Goal: Task Accomplishment & Management: Manage account settings

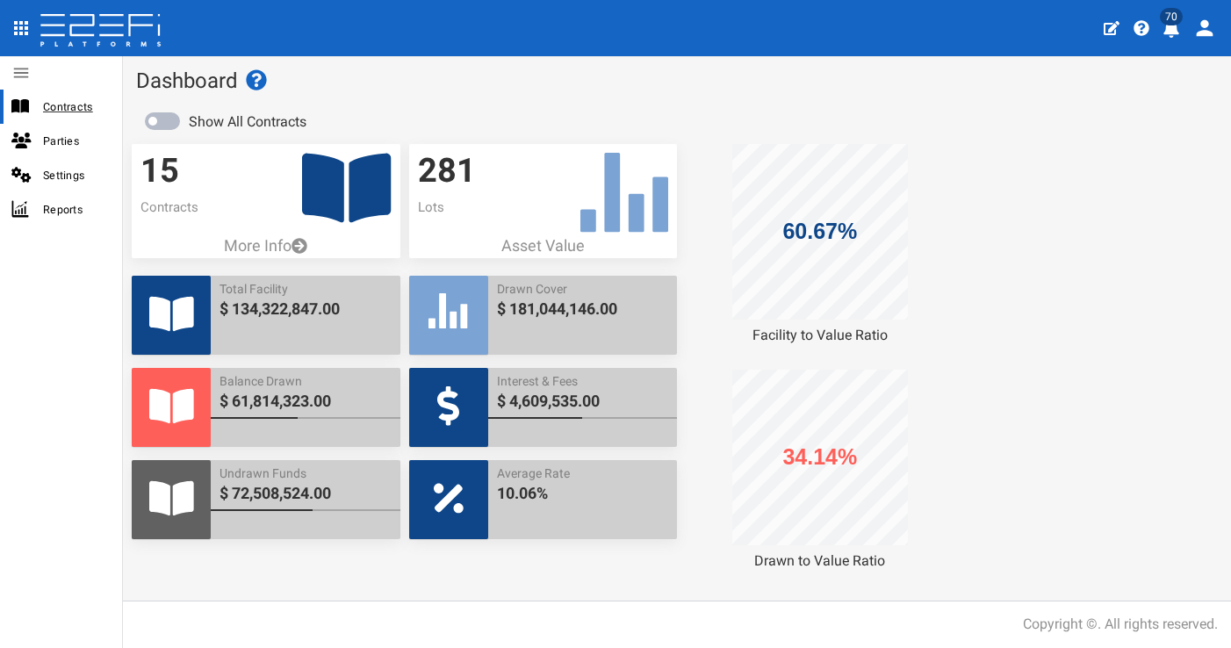
click at [60, 115] on span "Contracts" at bounding box center [75, 107] width 65 height 20
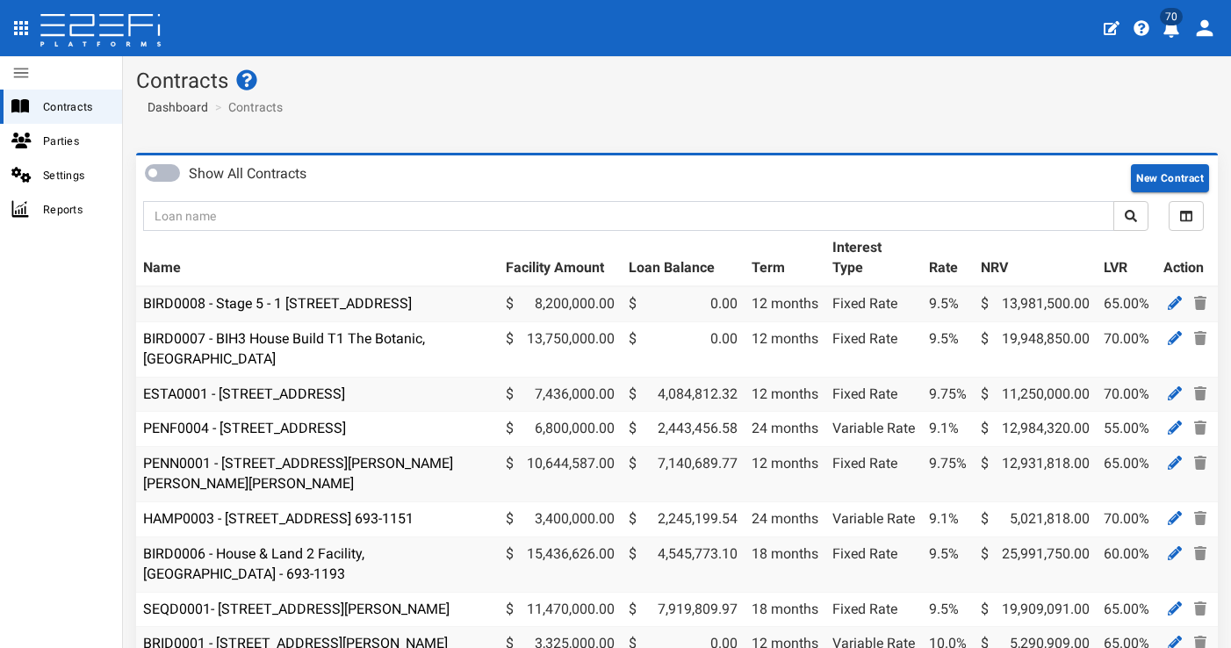
scroll to position [291, 0]
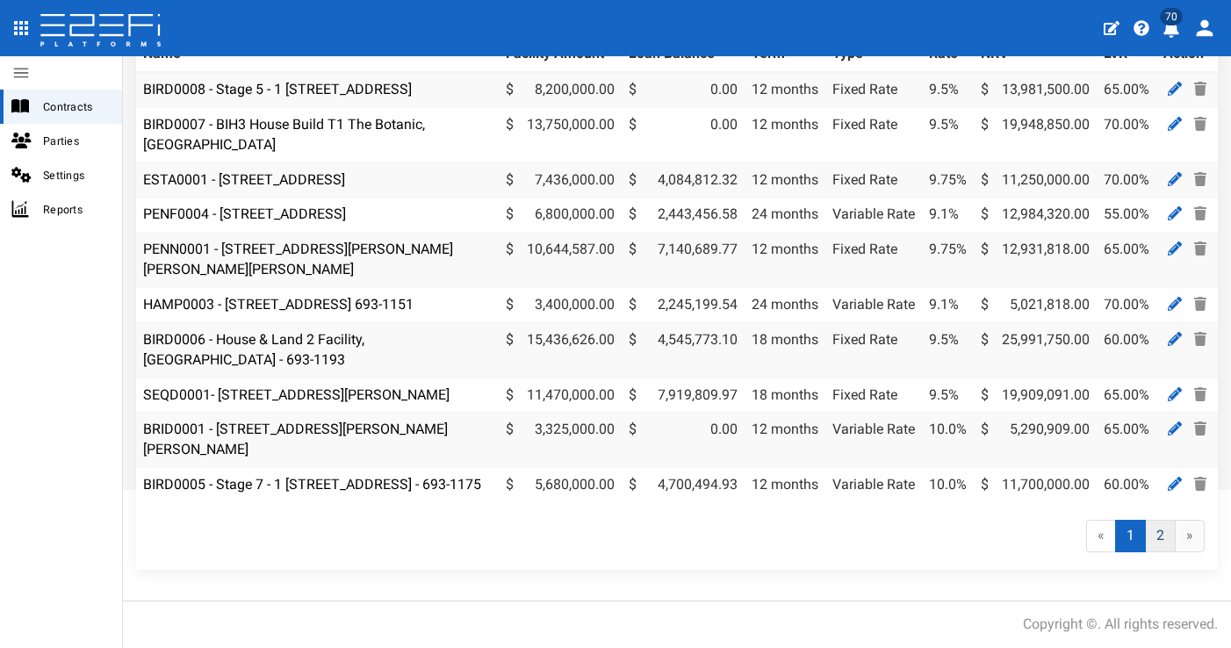
click at [1146, 538] on link "2" at bounding box center [1160, 536] width 31 height 32
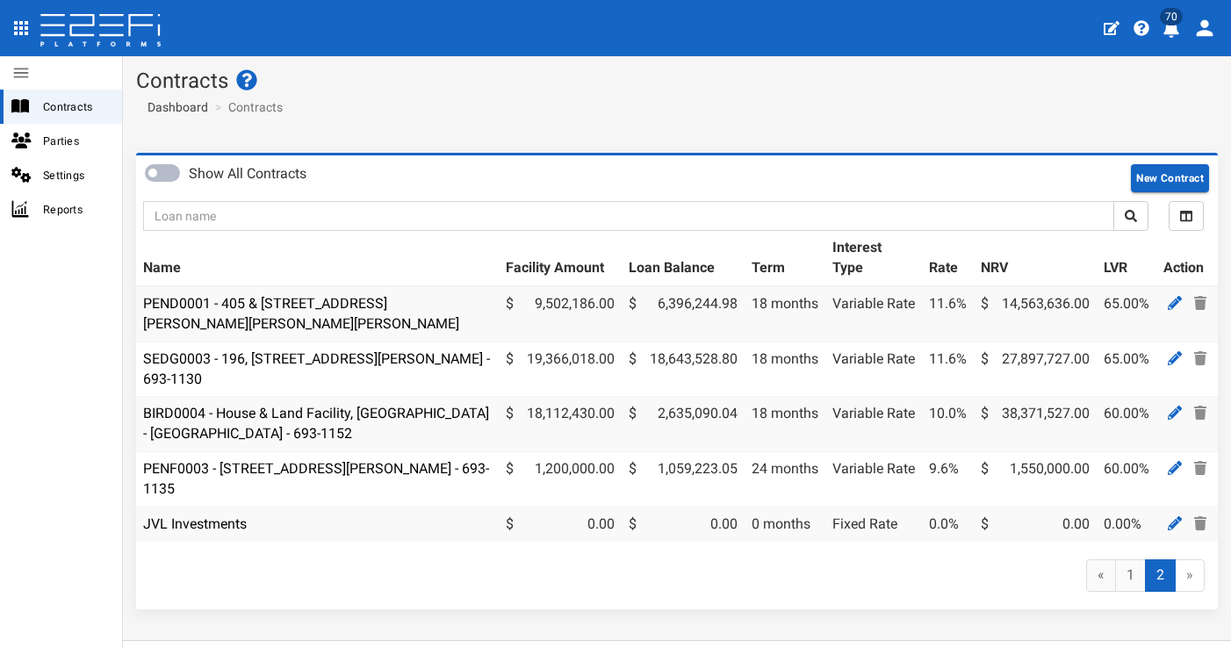
click at [1169, 41] on button "70" at bounding box center [1173, 26] width 34 height 43
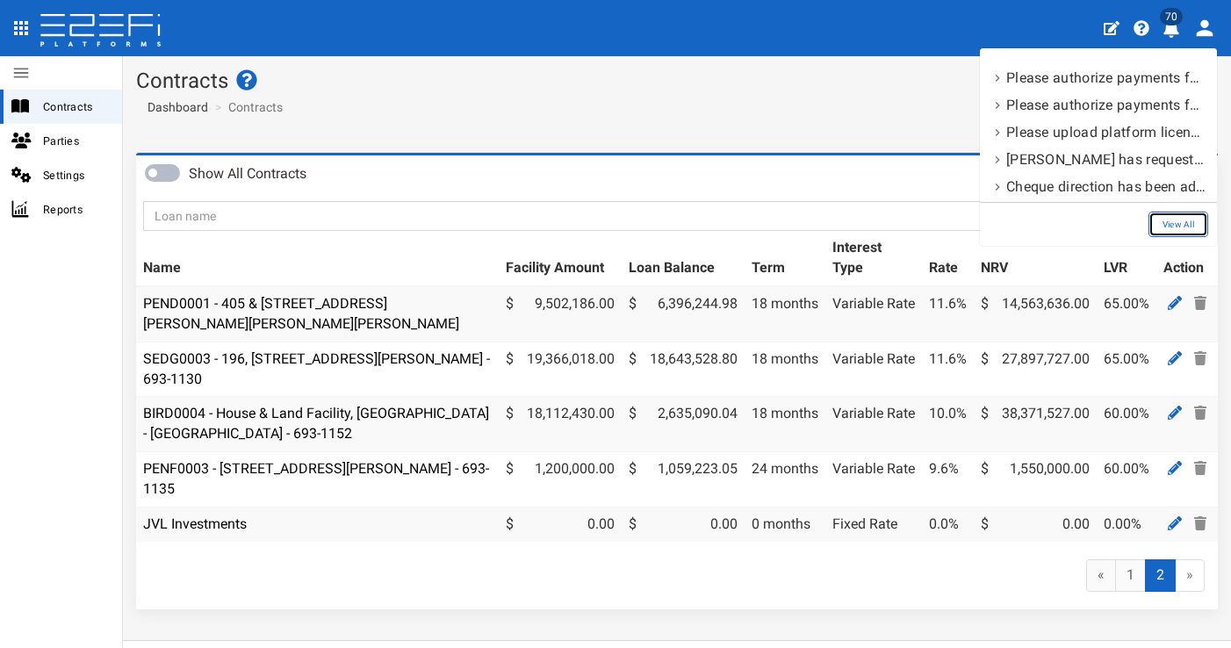
click at [1187, 229] on link "View All" at bounding box center [1178, 224] width 60 height 25
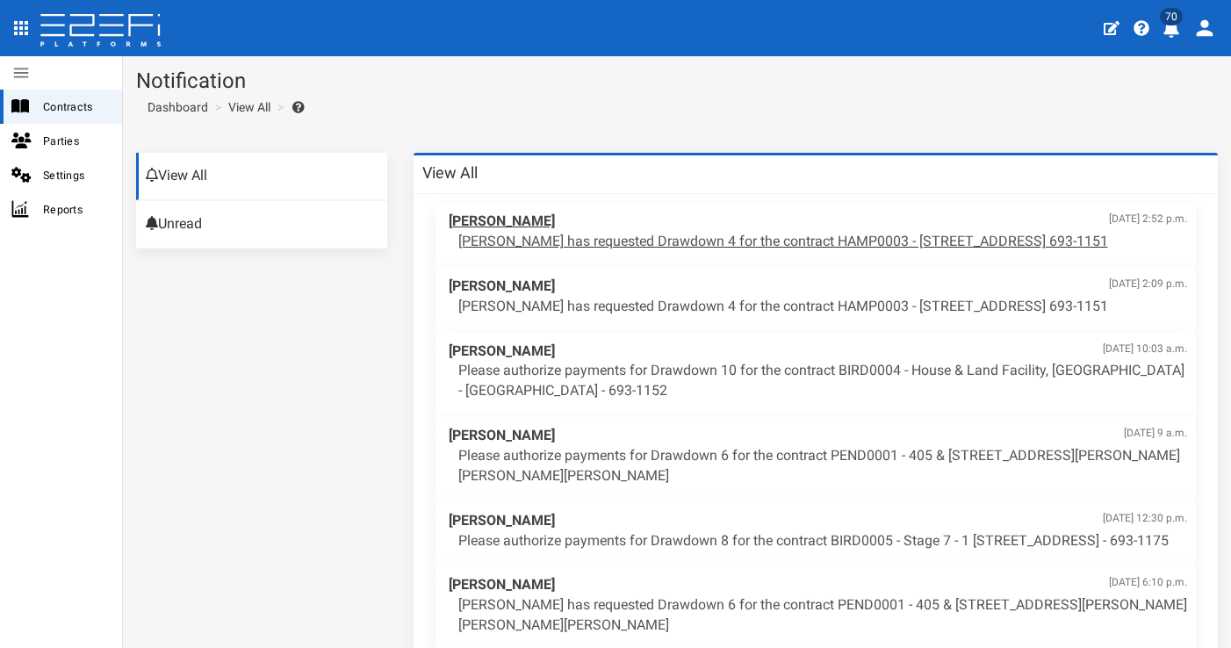
click at [743, 250] on div "[PERSON_NAME] [DATE] 2:52 p.m. [PERSON_NAME] has requested Drawdown 4 for the c…" at bounding box center [818, 232] width 757 height 58
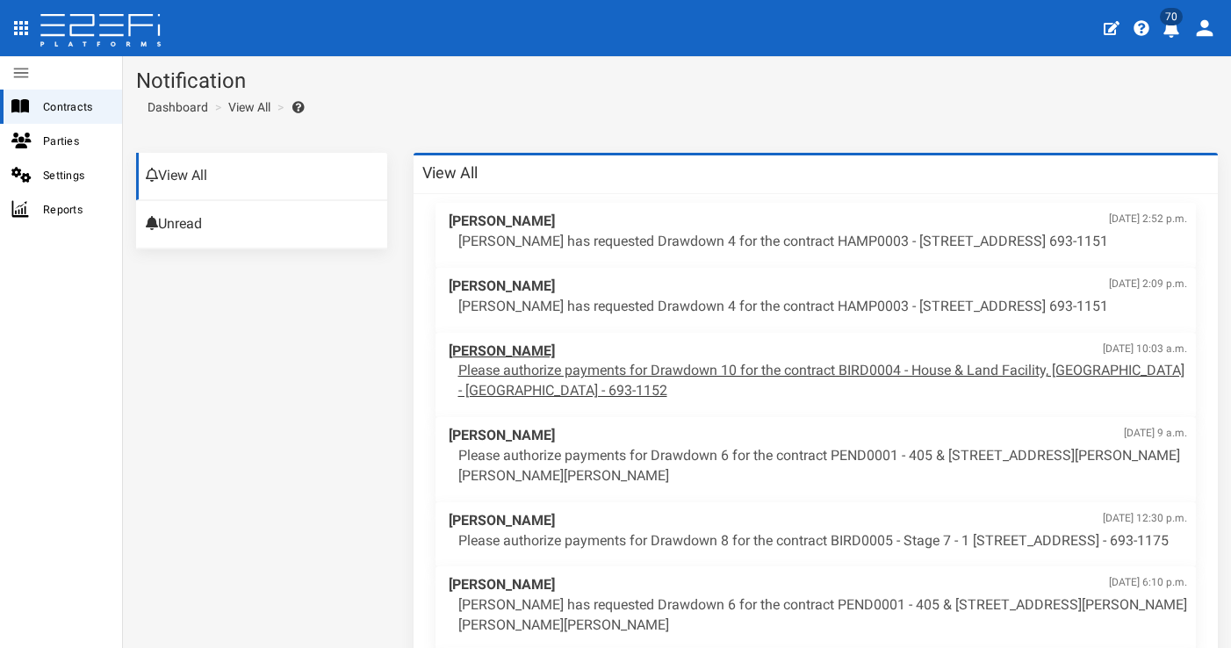
click at [774, 367] on p "Please authorize payments for Drawdown 10 for the contract BIRD0004 - House & L…" at bounding box center [823, 381] width 730 height 40
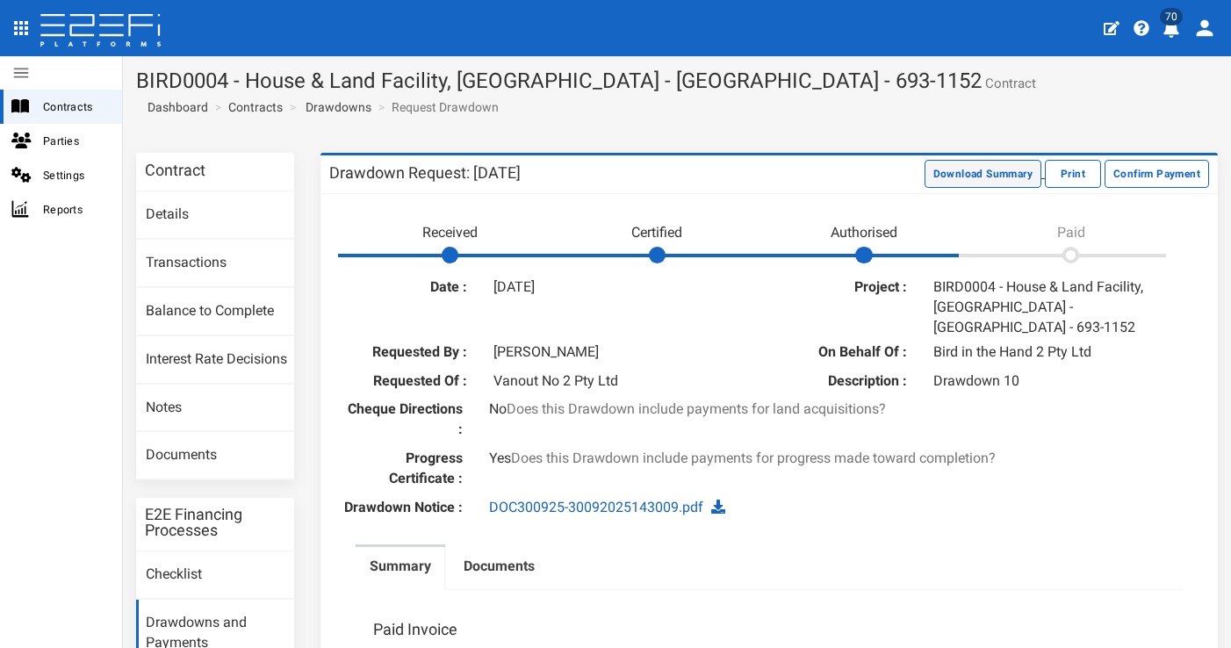
click at [944, 177] on button "Download Summary" at bounding box center [983, 174] width 117 height 28
click at [189, 471] on link "Documents" at bounding box center [215, 455] width 158 height 47
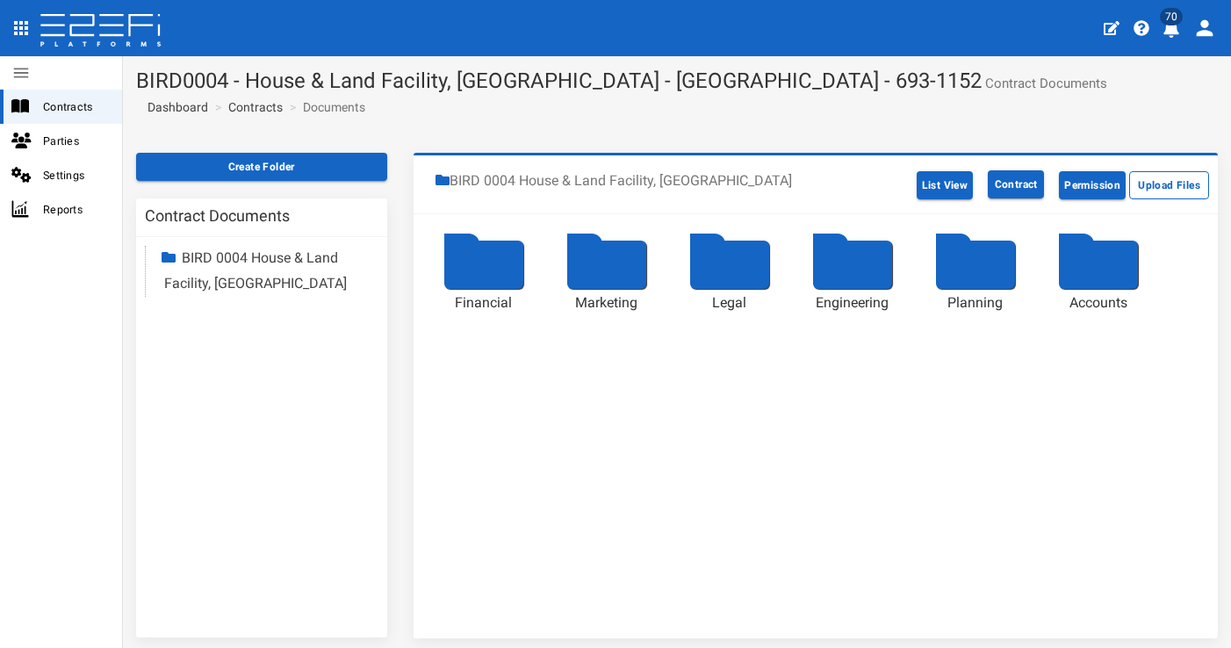
click at [478, 262] on div at bounding box center [483, 265] width 79 height 48
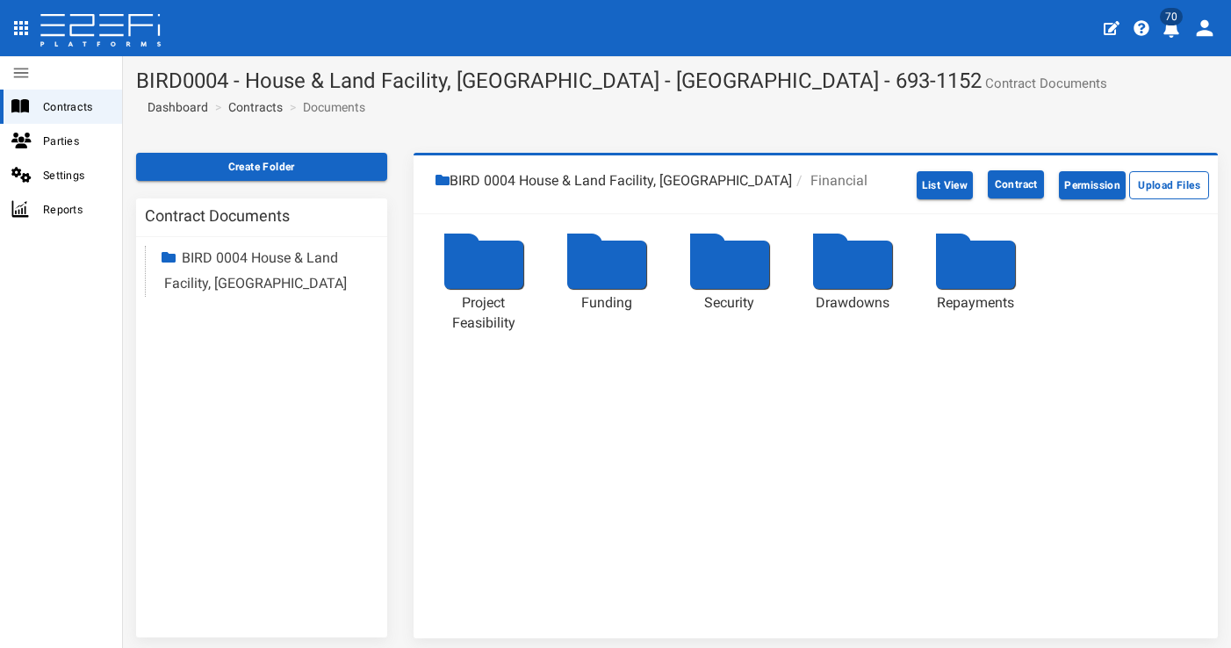
click at [848, 260] on div at bounding box center [852, 265] width 79 height 48
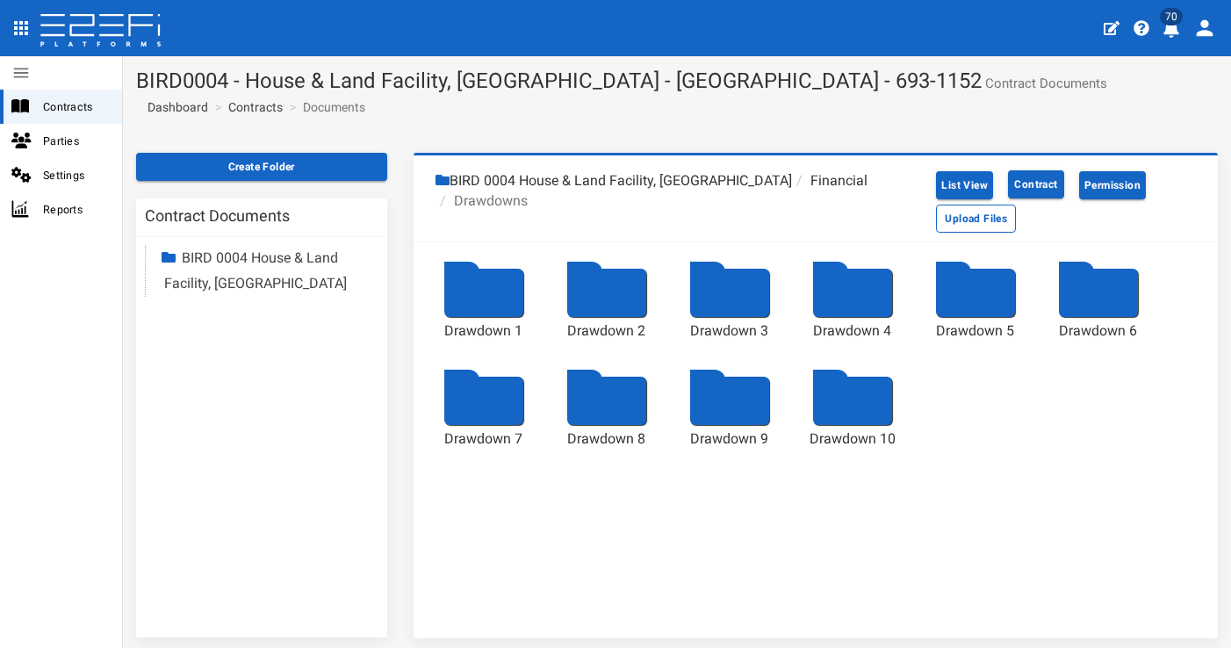
click at [852, 385] on div at bounding box center [852, 401] width 79 height 48
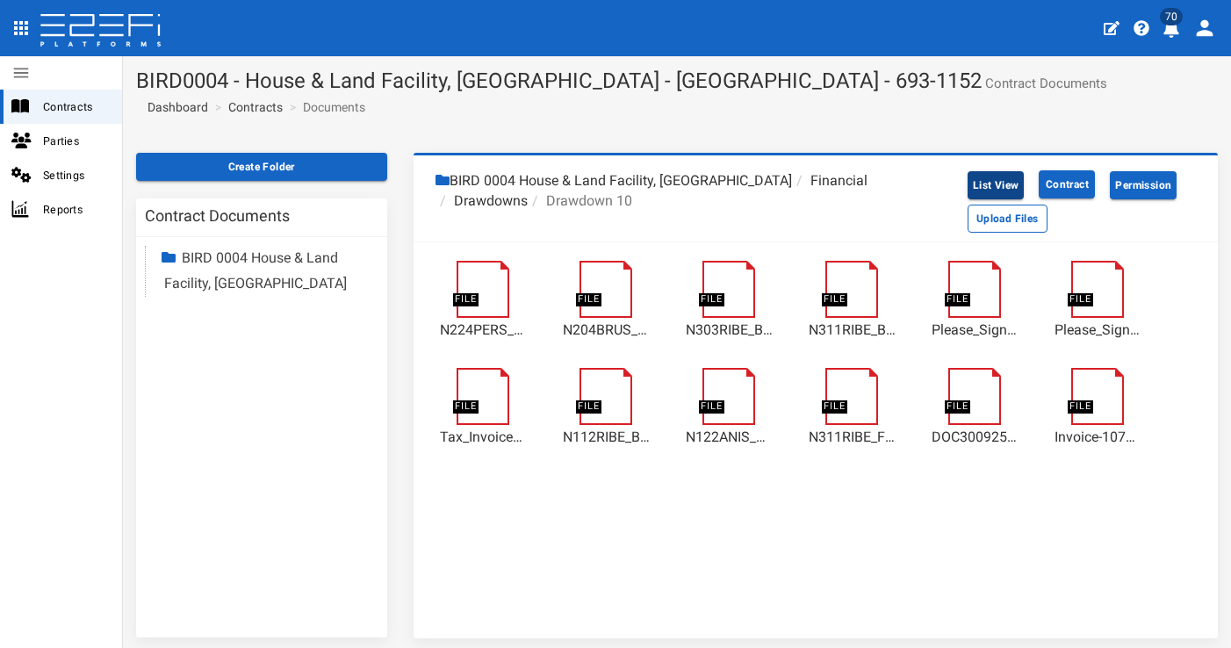
click at [978, 183] on button "List View" at bounding box center [996, 185] width 57 height 28
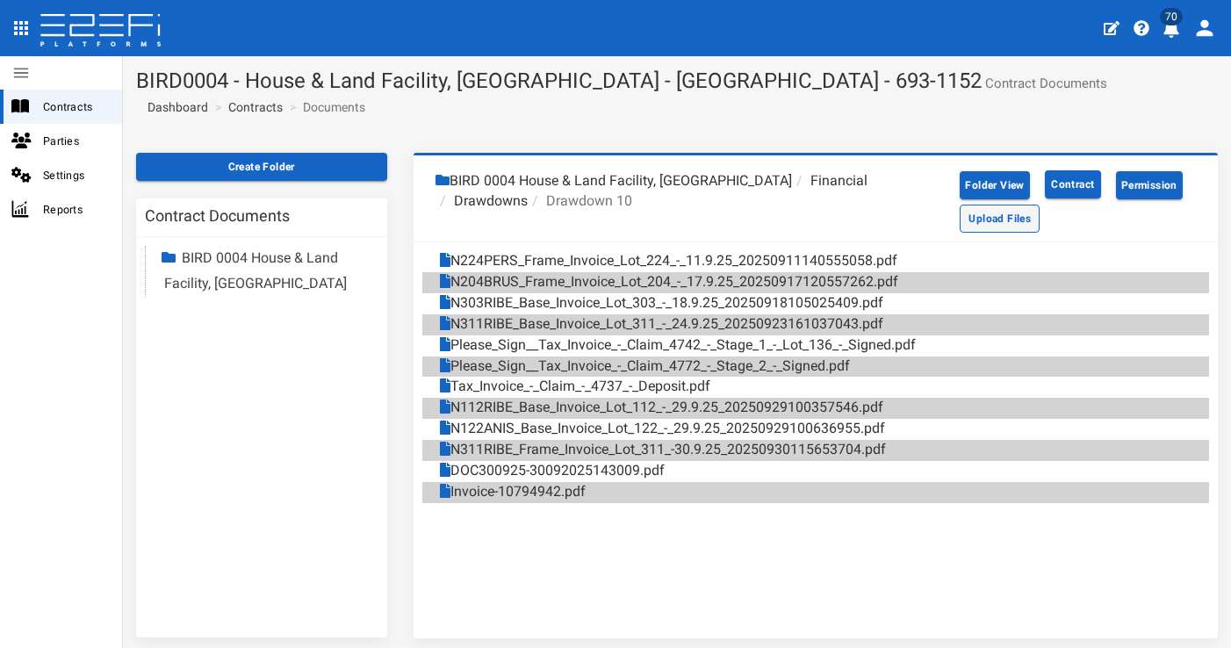
click at [1000, 221] on button "Upload Files" at bounding box center [1000, 219] width 80 height 28
click at [1166, 32] on icon "profile" at bounding box center [1171, 29] width 16 height 18
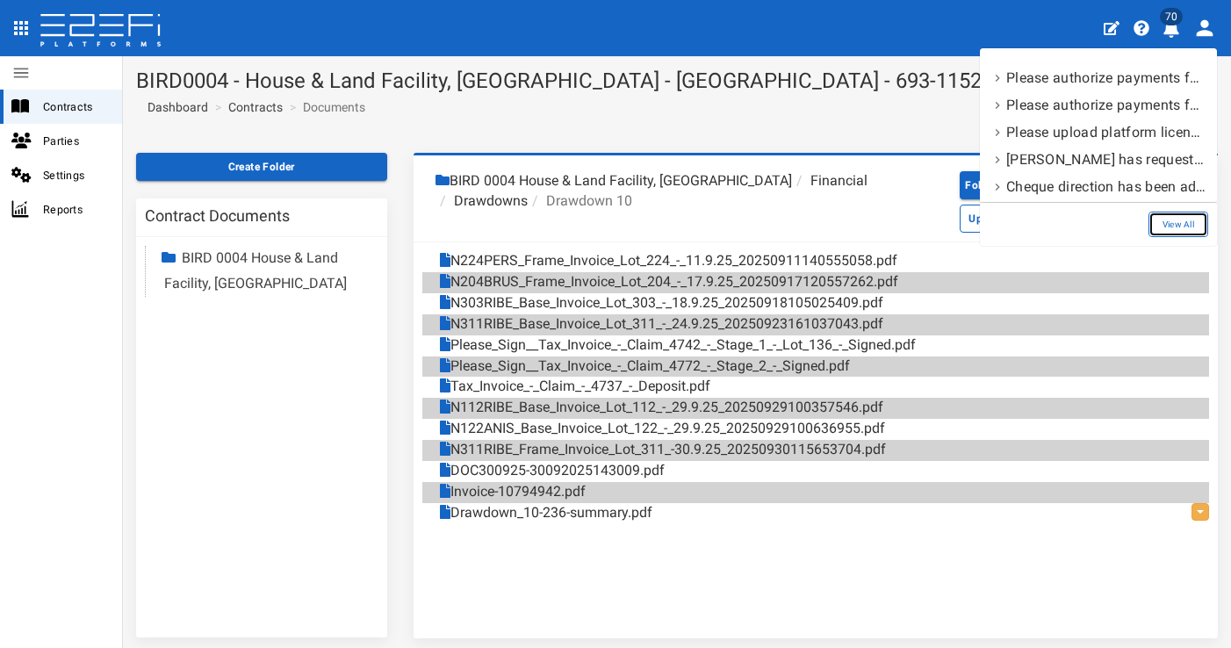
click at [1178, 228] on link "View All" at bounding box center [1178, 224] width 60 height 25
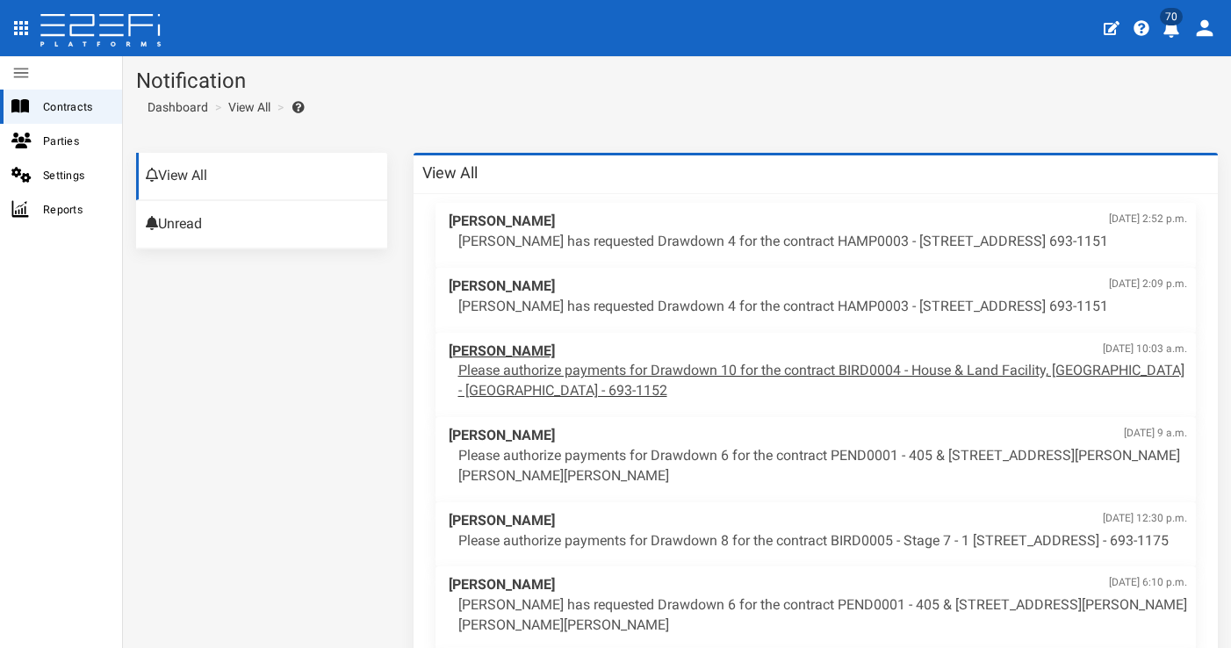
click at [742, 349] on span "Jeff Rogers Oct. 14, 2025, 10:03 a.m." at bounding box center [818, 352] width 739 height 20
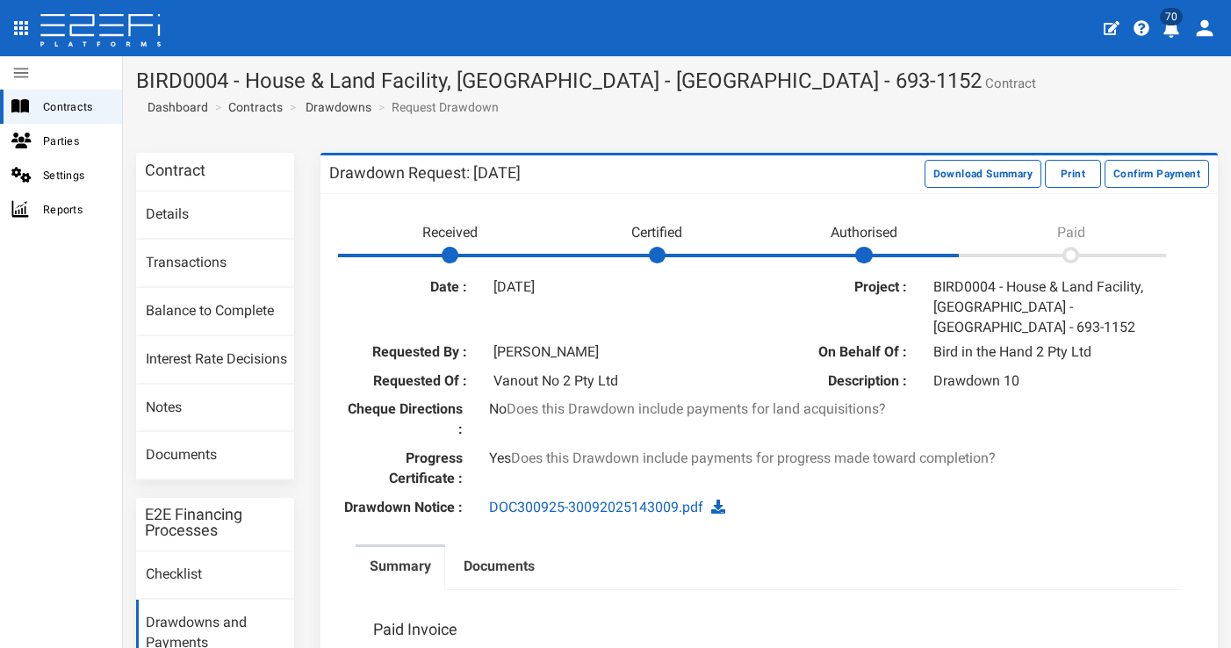
scroll to position [32, 0]
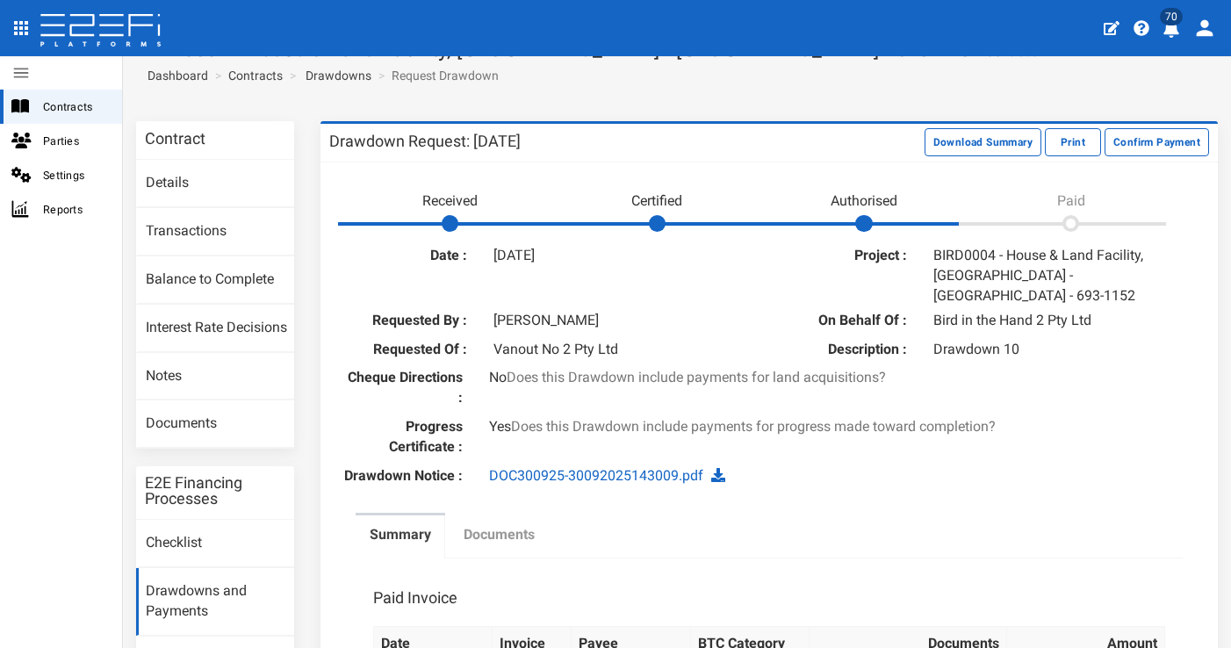
click at [516, 515] on link "Documents" at bounding box center [499, 537] width 99 height 44
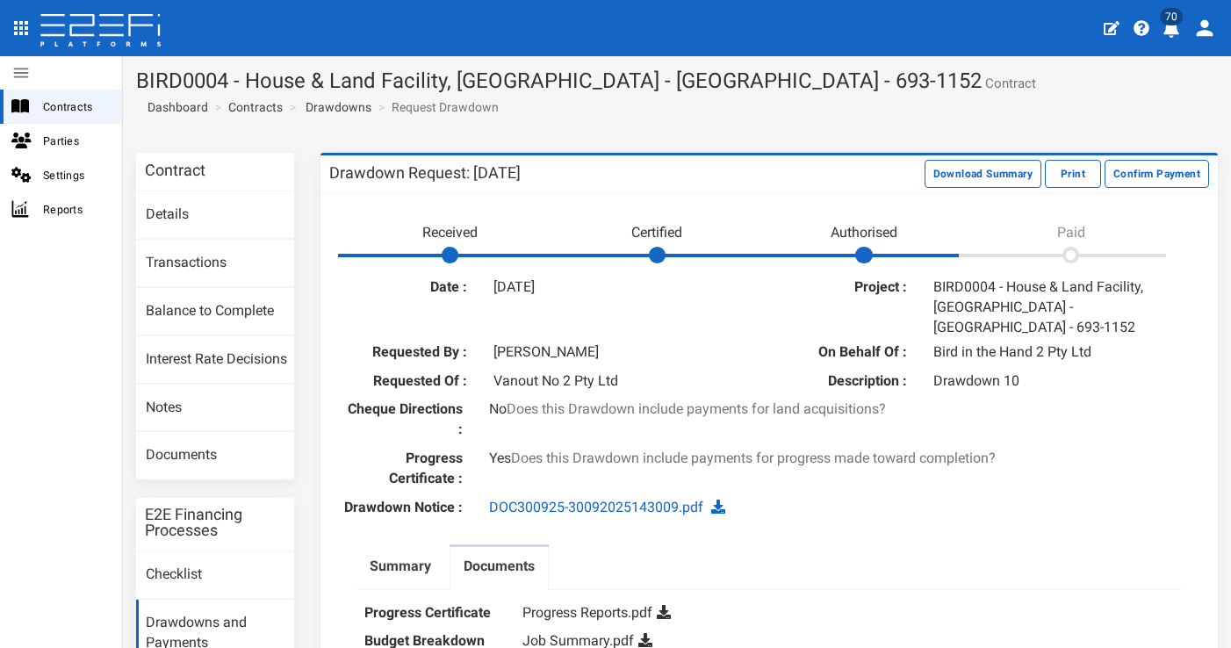
scroll to position [4, 0]
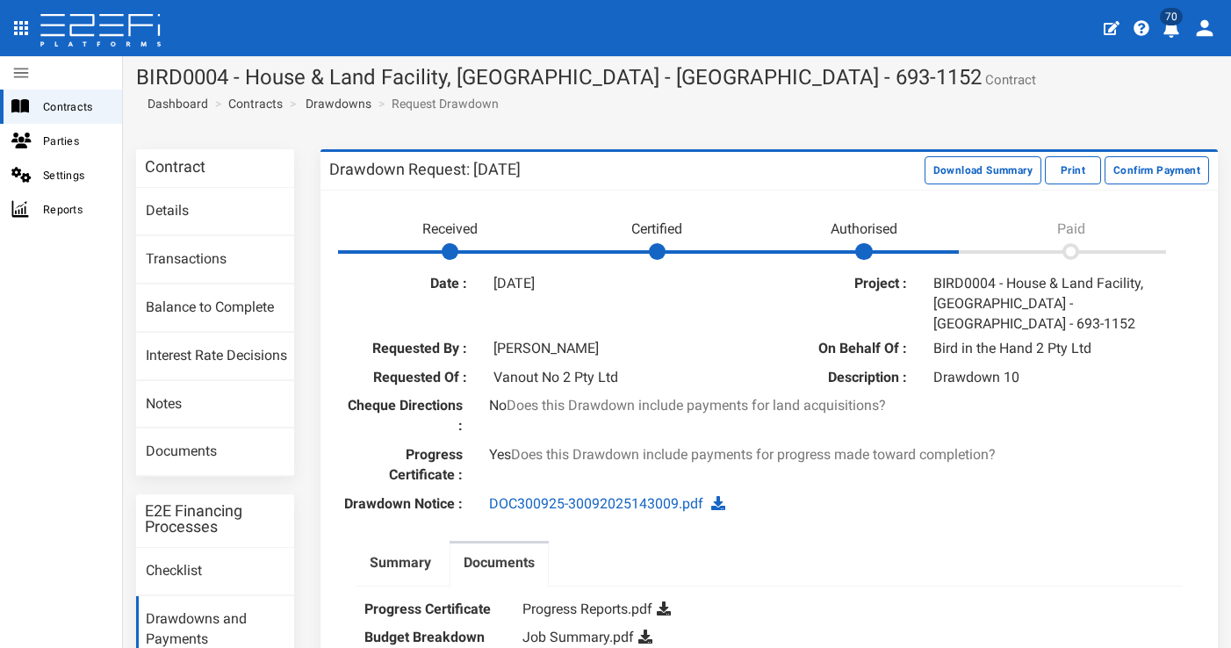
click at [642, 630] on icon at bounding box center [645, 637] width 14 height 14
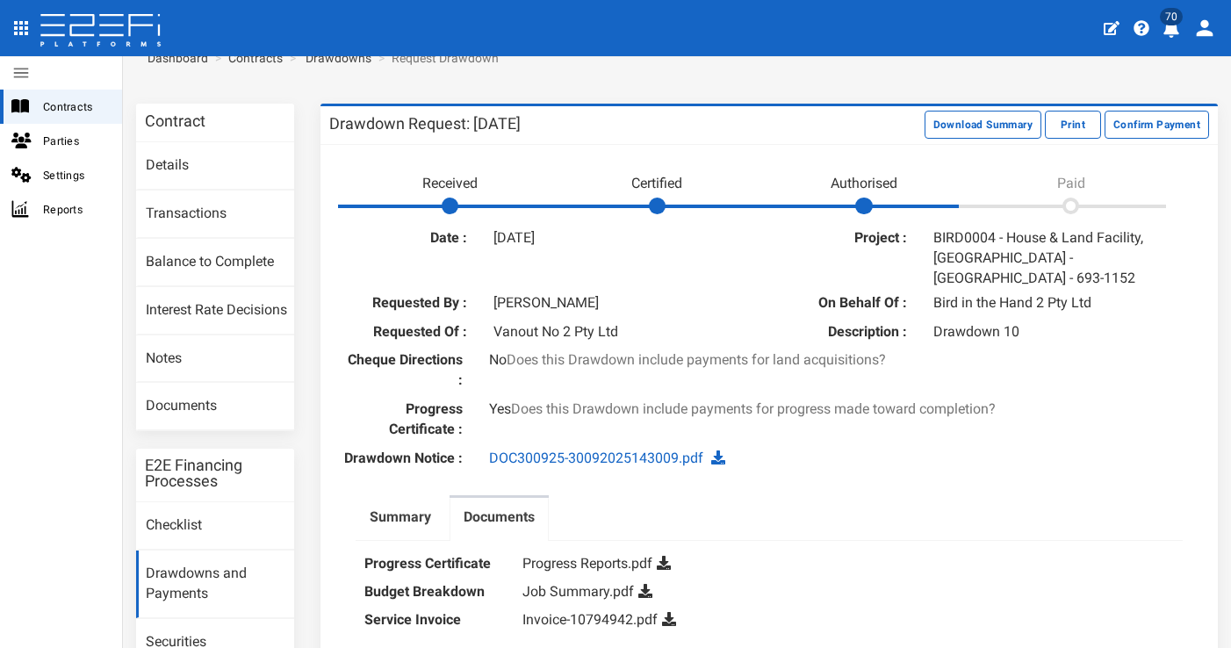
scroll to position [53, 0]
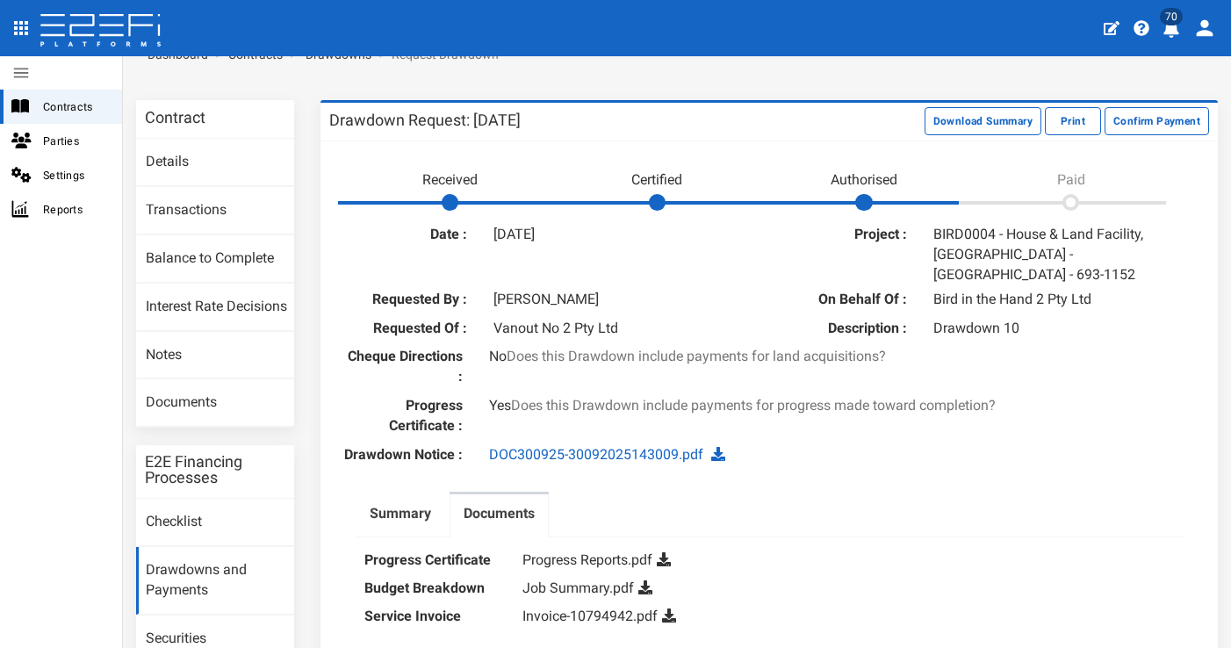
click at [668, 608] on icon at bounding box center [669, 615] width 14 height 14
click at [78, 107] on span "Contracts" at bounding box center [75, 107] width 65 height 20
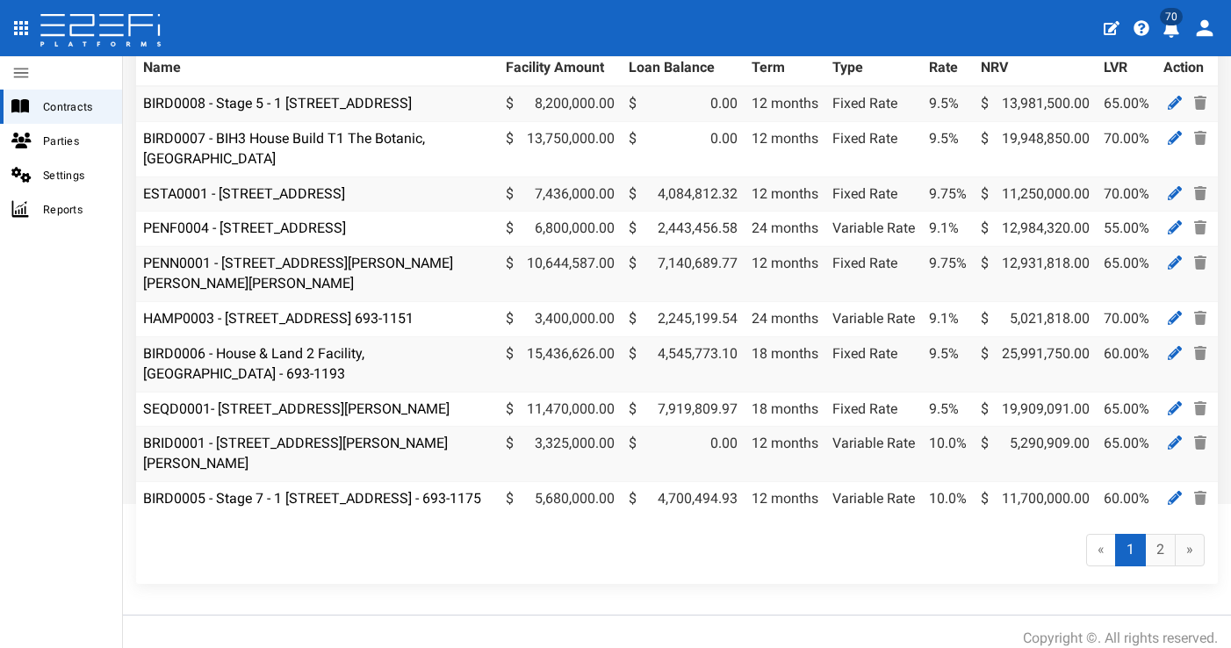
scroll to position [204, 0]
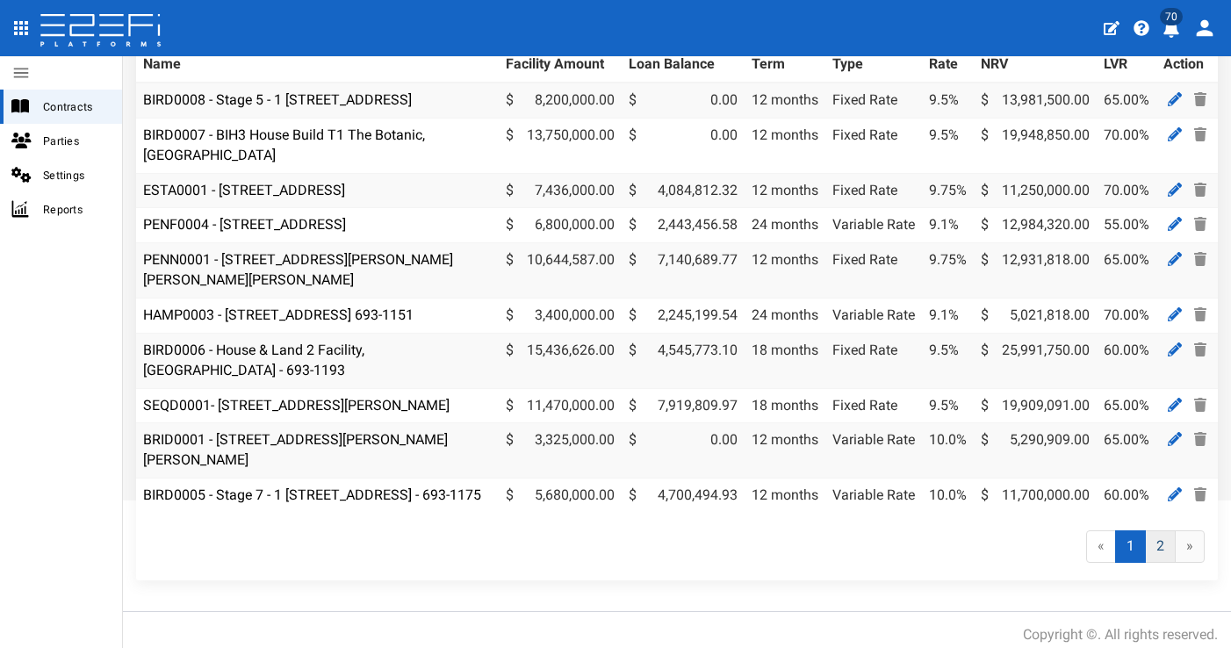
click at [1148, 563] on link "2" at bounding box center [1160, 546] width 31 height 32
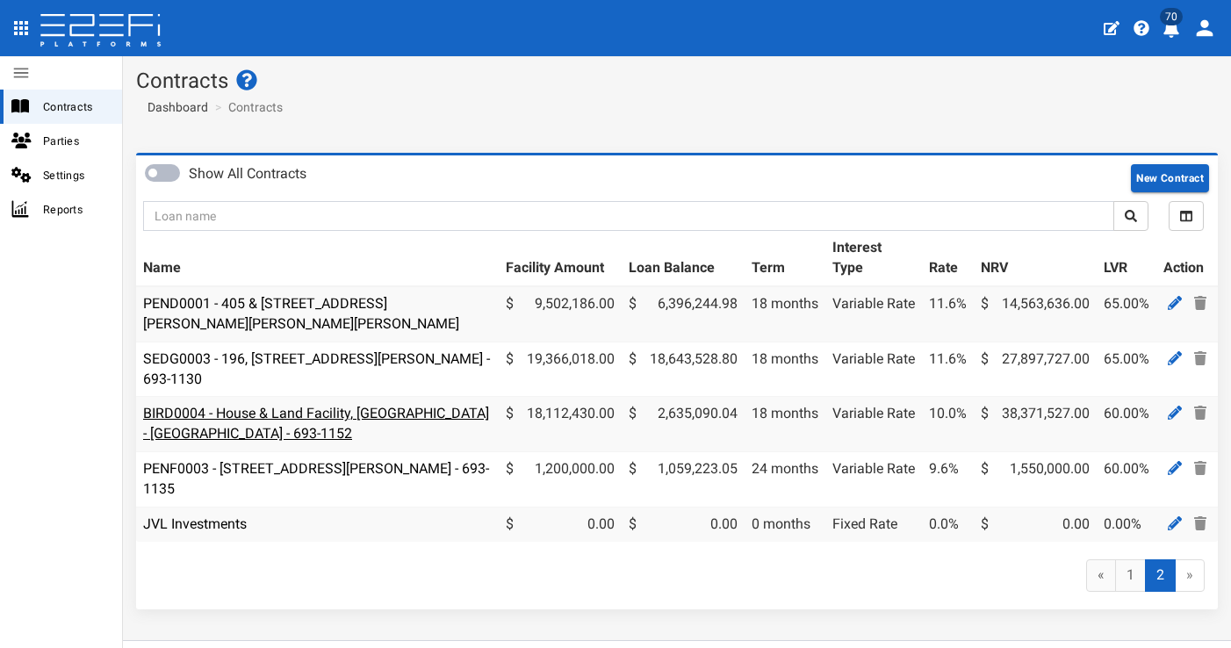
click at [329, 408] on link "BIRD0004 - House & Land Facility, [GEOGRAPHIC_DATA] - [GEOGRAPHIC_DATA] - 693-1…" at bounding box center [316, 423] width 346 height 37
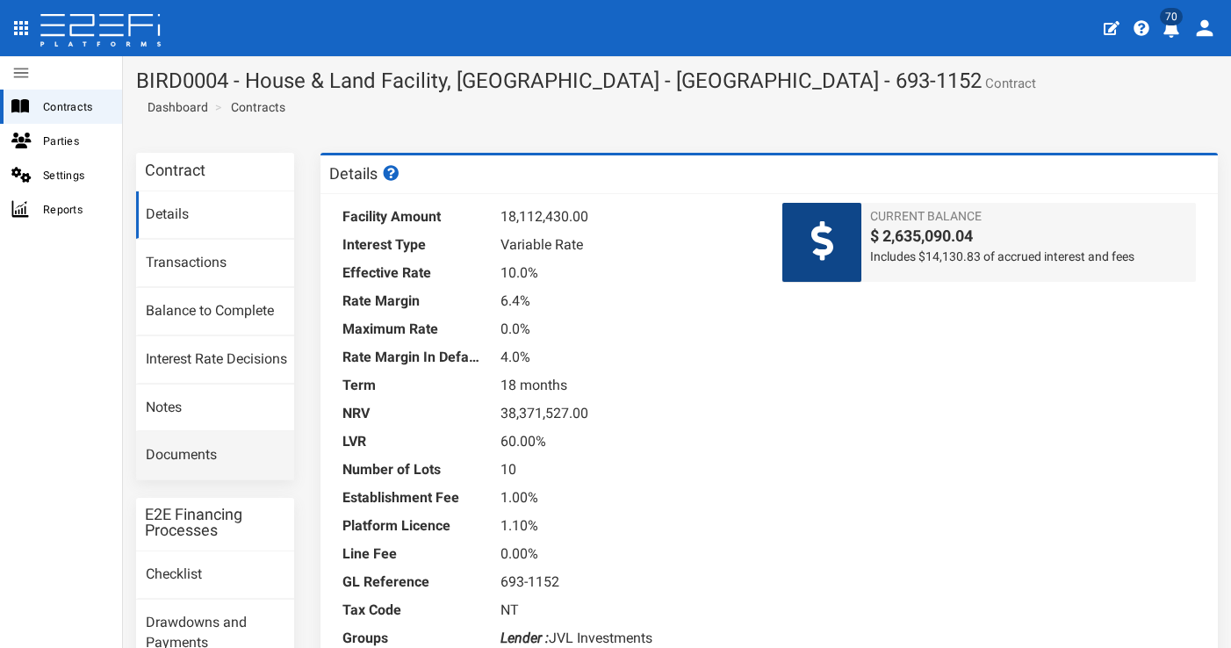
click at [232, 457] on link "Documents" at bounding box center [215, 455] width 158 height 47
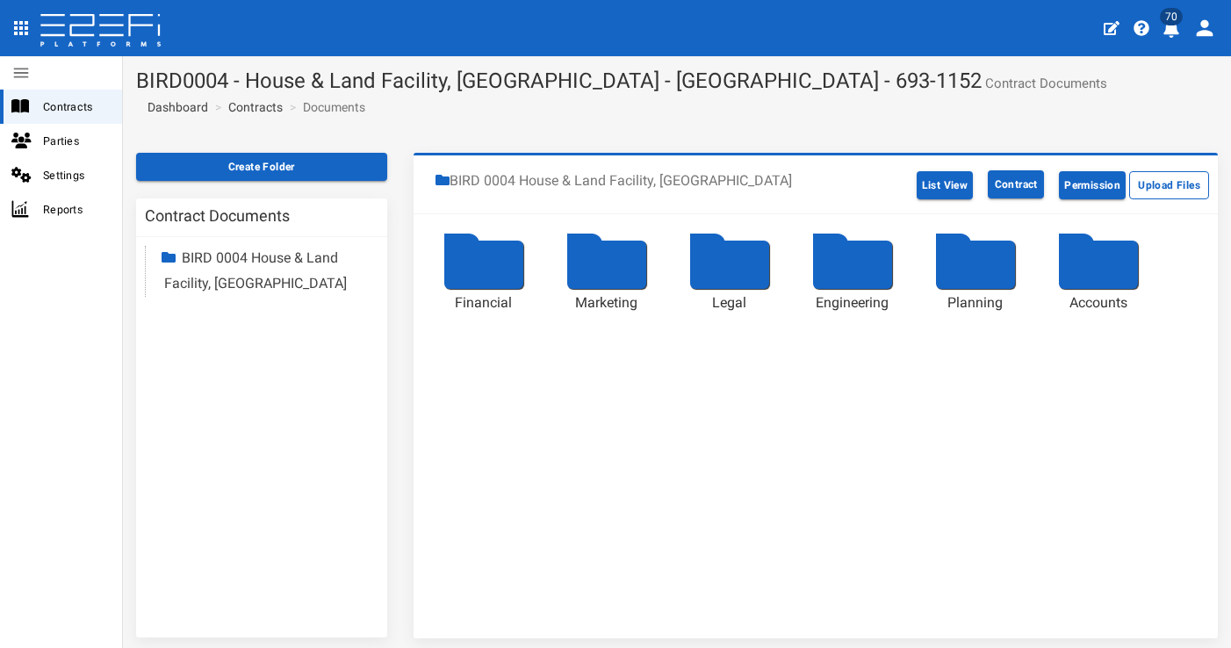
click at [495, 277] on div at bounding box center [483, 265] width 79 height 48
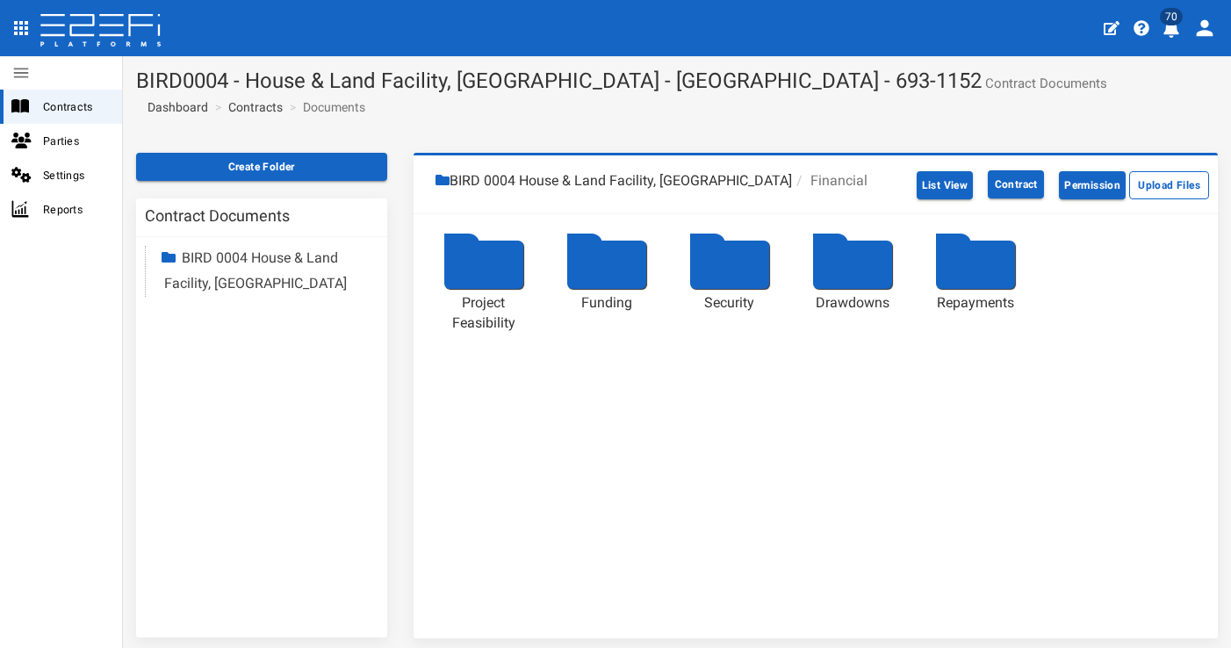
click at [483, 266] on div at bounding box center [483, 265] width 79 height 48
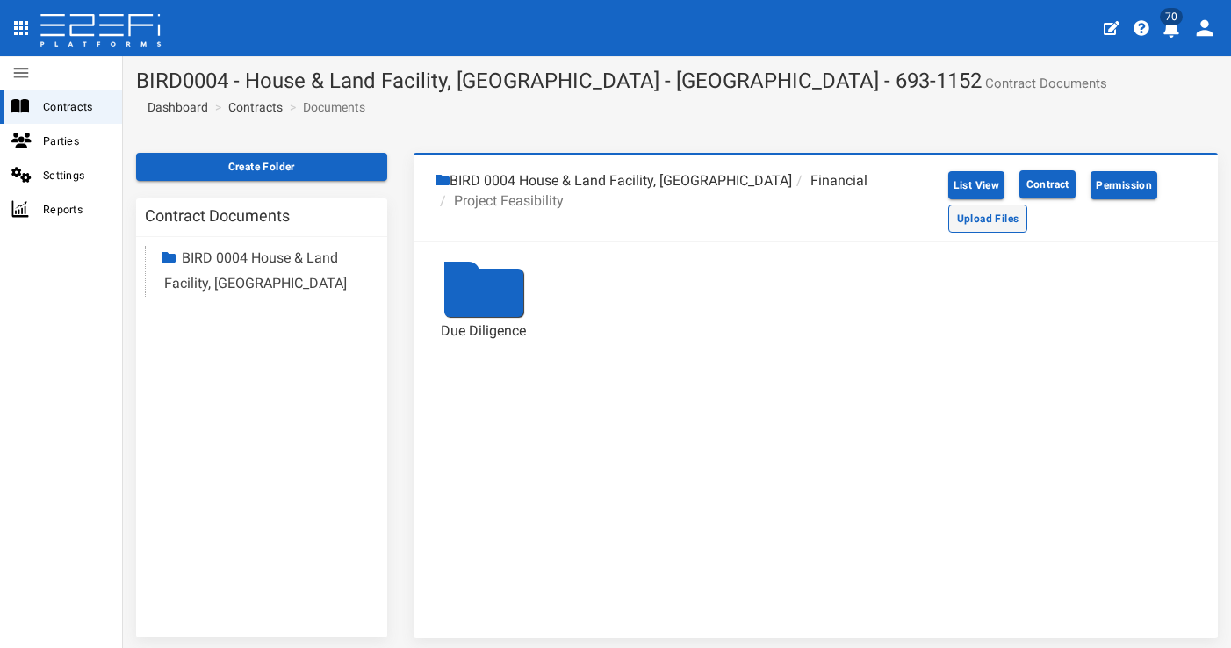
click at [992, 220] on button "Upload Files" at bounding box center [988, 219] width 80 height 28
click at [502, 290] on div at bounding box center [483, 293] width 79 height 48
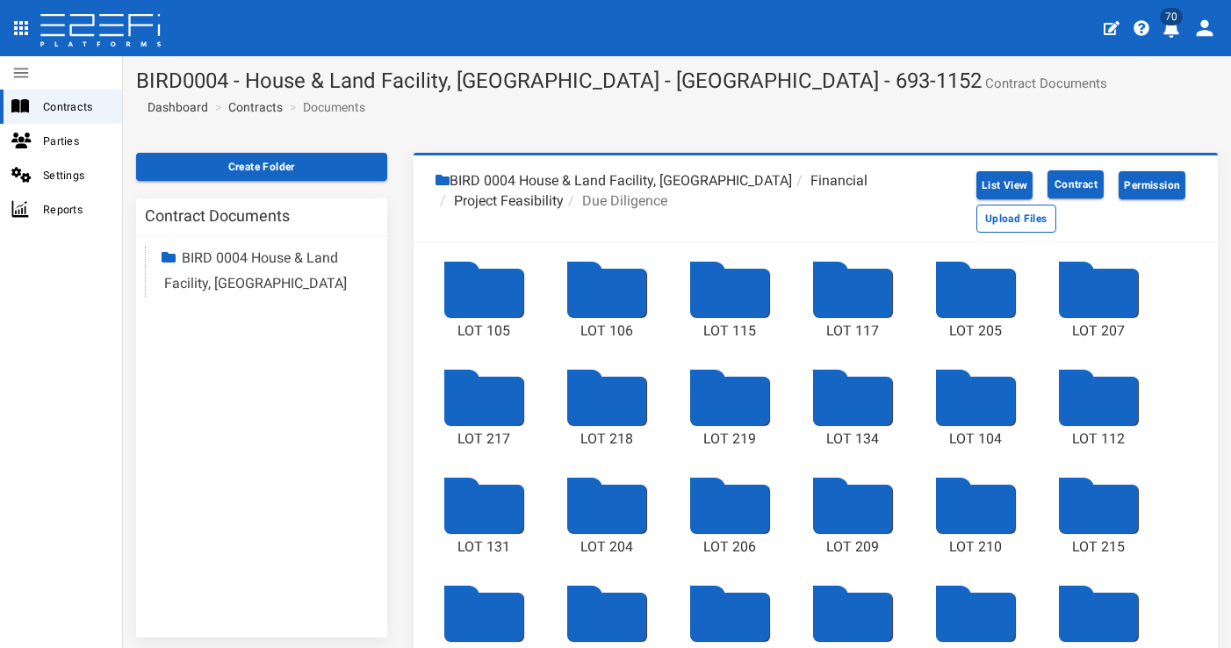
click at [645, 199] on li "Due Diligence" at bounding box center [616, 201] width 104 height 20
click at [527, 194] on li "Project Feasibility" at bounding box center [499, 201] width 128 height 20
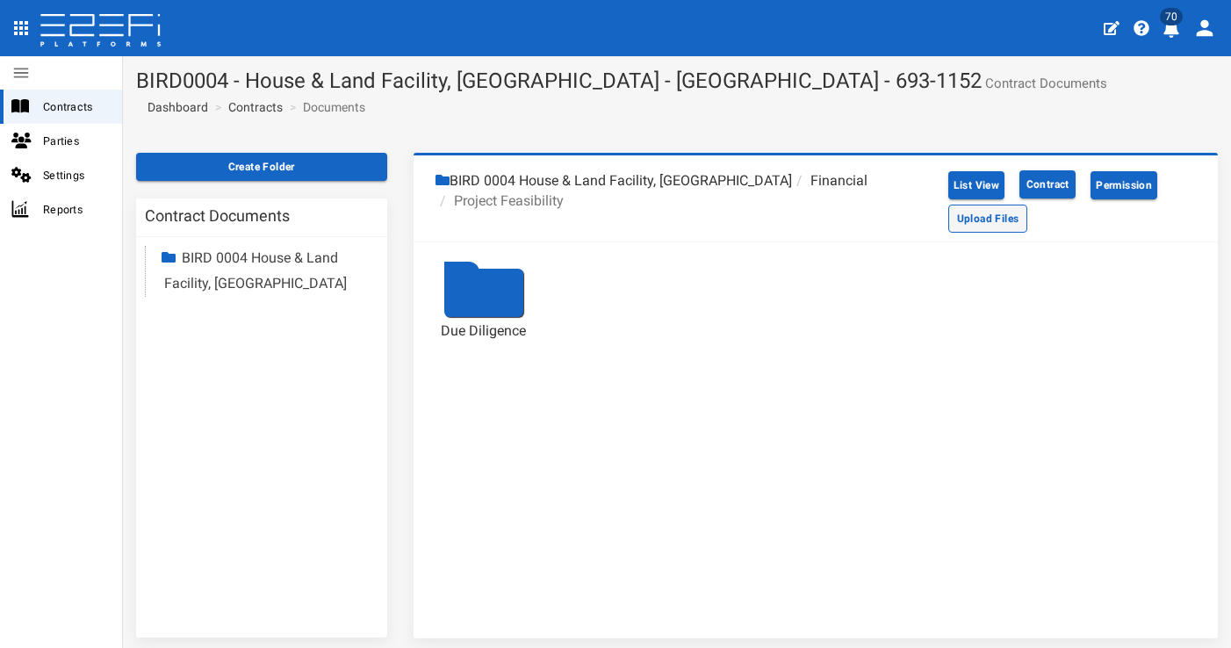
click at [978, 231] on button "Upload Files" at bounding box center [988, 219] width 80 height 28
click at [620, 269] on link at bounding box center [614, 269] width 71 height 0
